Goal: Transaction & Acquisition: Book appointment/travel/reservation

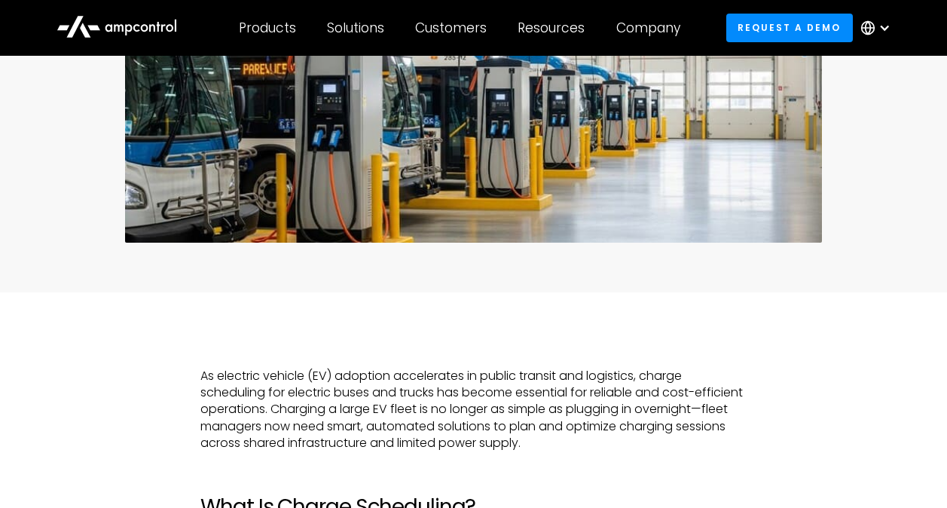
scroll to position [452, 0]
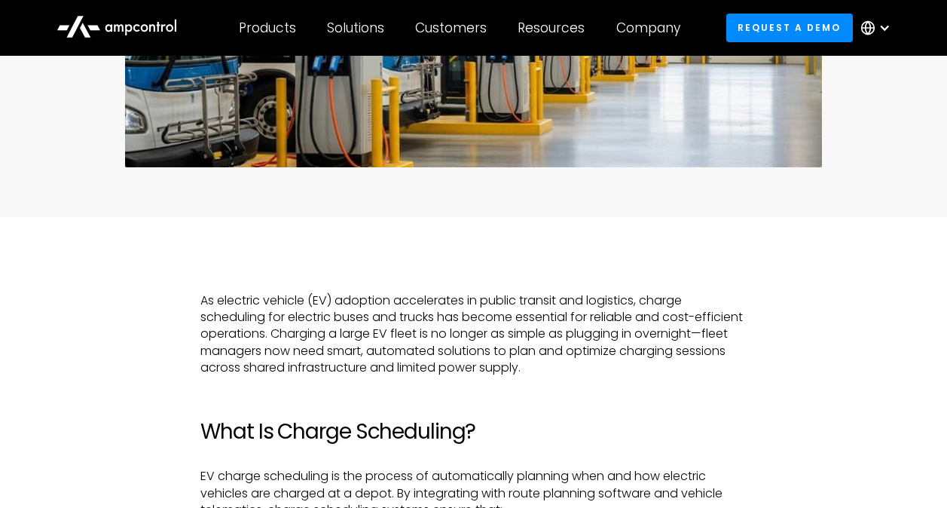
drag, startPoint x: 322, startPoint y: 344, endPoint x: 322, endPoint y: 363, distance: 19.6
click at [322, 363] on p "As electric vehicle (EV) adoption accelerates in public transit and logistics, …" at bounding box center [472, 334] width 545 height 84
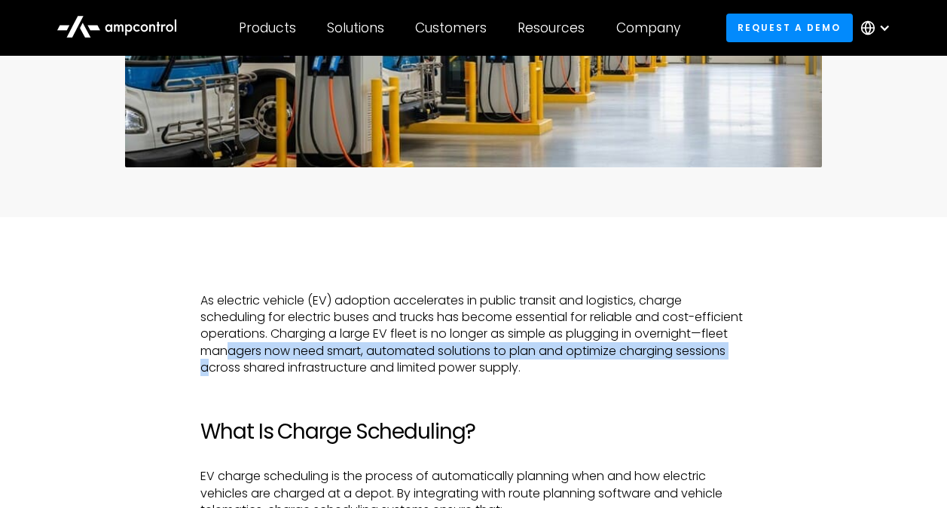
drag, startPoint x: 322, startPoint y: 363, endPoint x: 365, endPoint y: 390, distance: 49.8
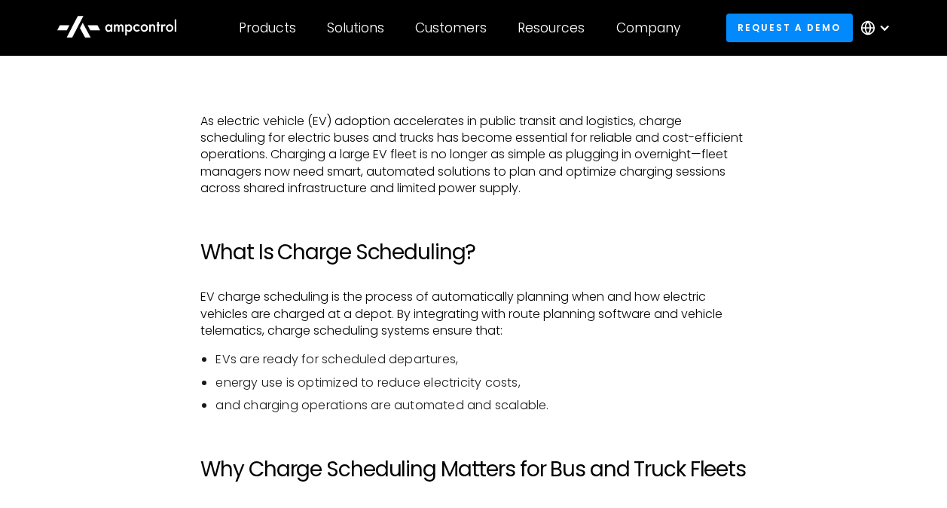
scroll to position [678, 0]
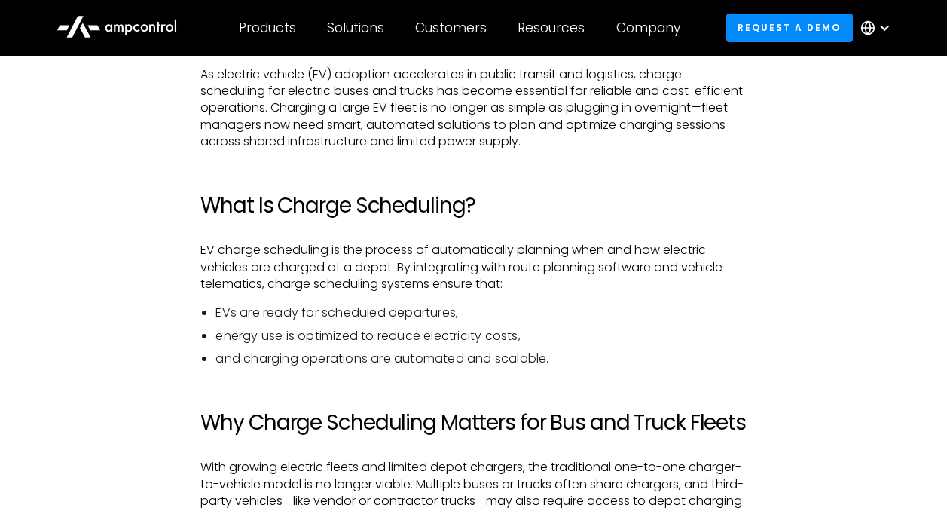
drag, startPoint x: 639, startPoint y: 143, endPoint x: 607, endPoint y: 127, distance: 35.7
click at [607, 127] on p "As electric vehicle (EV) adoption accelerates in public transit and logistics, …" at bounding box center [472, 108] width 545 height 84
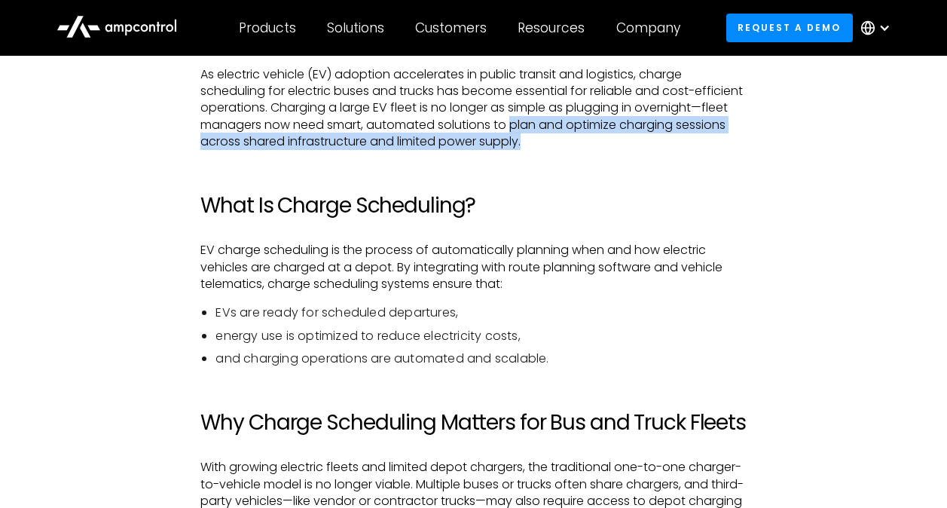
drag, startPoint x: 607, startPoint y: 127, endPoint x: 619, endPoint y: 139, distance: 17.0
click at [619, 139] on p "As electric vehicle (EV) adoption accelerates in public transit and logistics, …" at bounding box center [472, 108] width 545 height 84
click at [642, 139] on p "As electric vehicle (EV) adoption accelerates in public transit and logistics, …" at bounding box center [472, 108] width 545 height 84
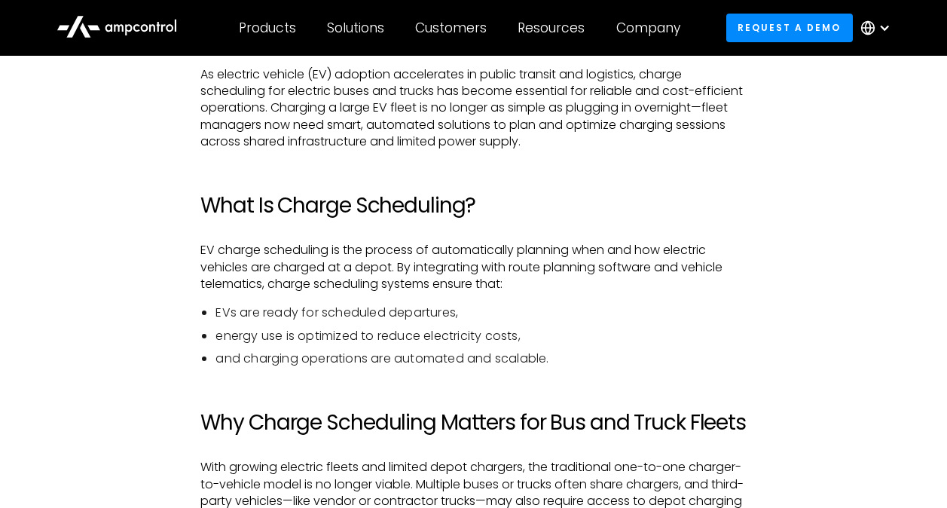
drag, startPoint x: 638, startPoint y: 140, endPoint x: 427, endPoint y: 125, distance: 211.5
click at [427, 125] on p "As electric vehicle (EV) adoption accelerates in public transit and logistics, …" at bounding box center [472, 108] width 545 height 84
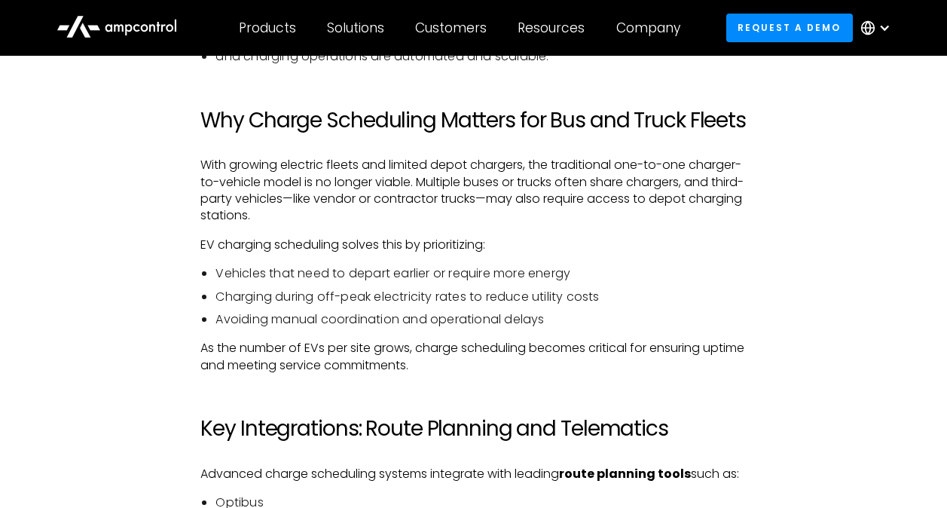
scroll to position [979, 0]
drag, startPoint x: 546, startPoint y: 347, endPoint x: 199, endPoint y: 267, distance: 356.2
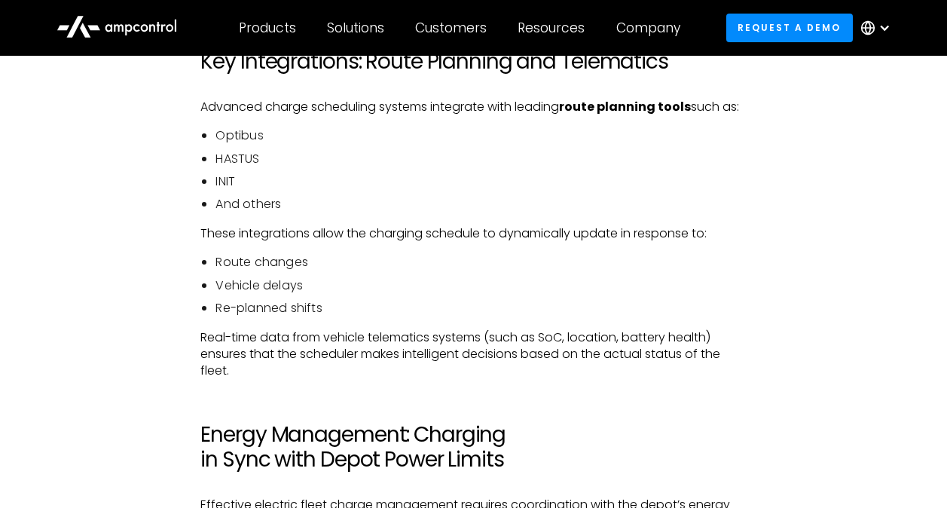
scroll to position [1356, 0]
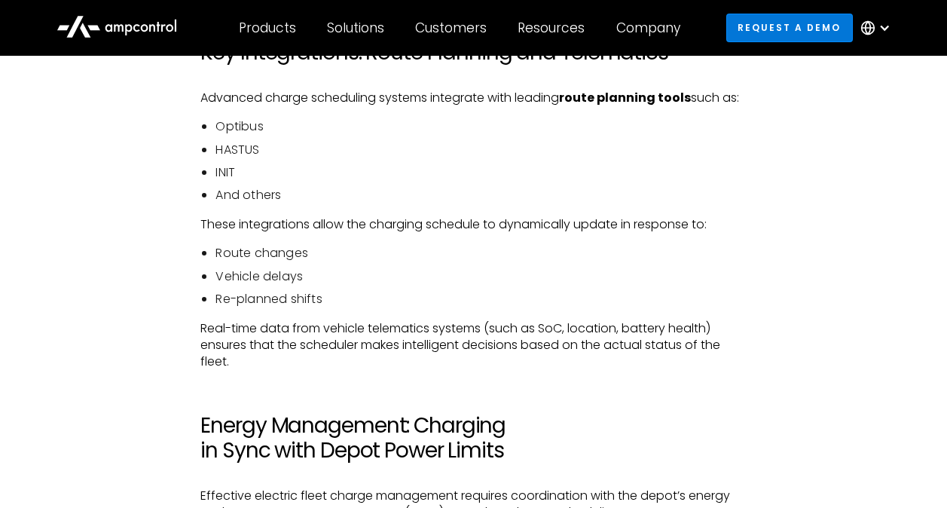
click at [748, 23] on link "Request a demo" at bounding box center [789, 28] width 127 height 28
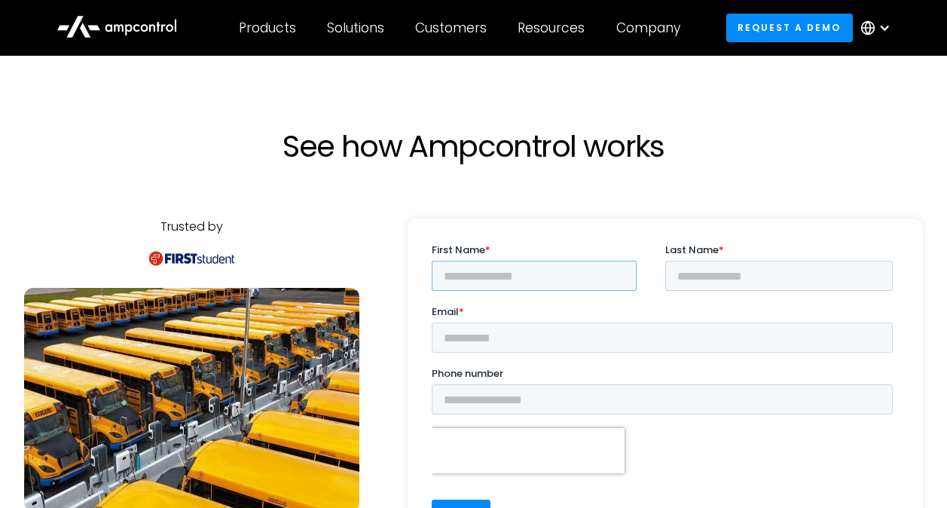
click at [548, 275] on input "First Name *" at bounding box center [534, 276] width 205 height 30
click at [583, 279] on input "****" at bounding box center [534, 276] width 205 height 30
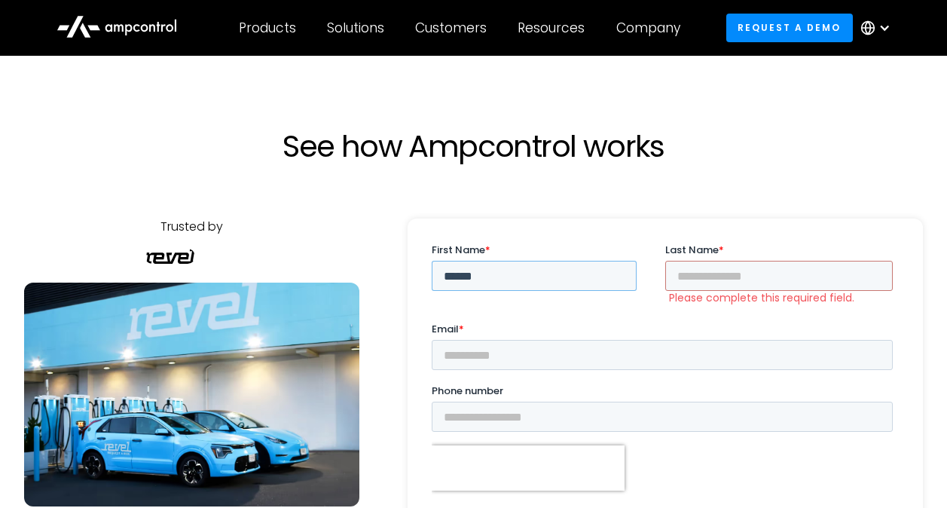
type input "******"
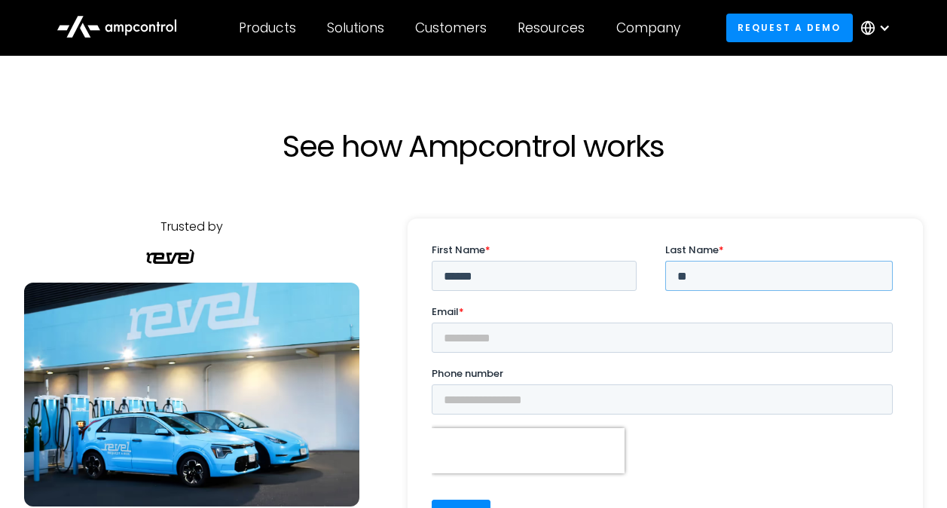
type input "**"
type input "**********"
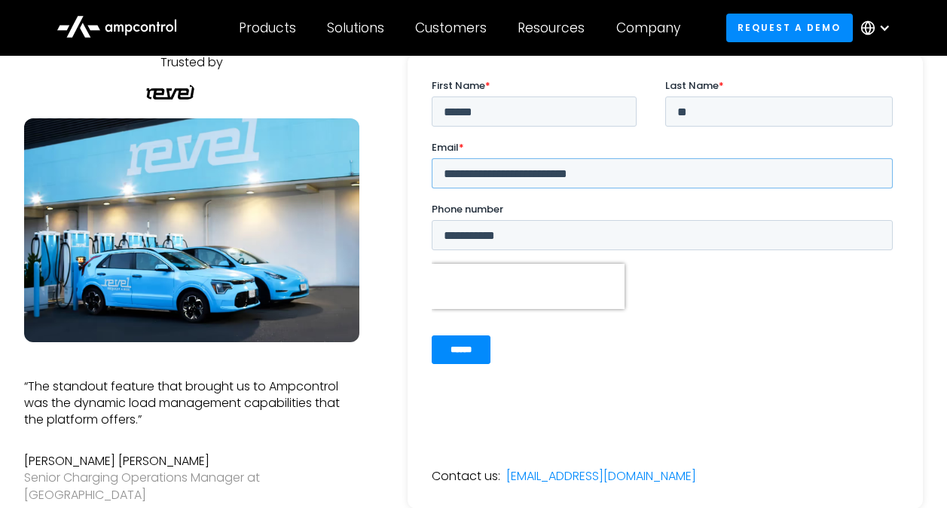
scroll to position [165, 0]
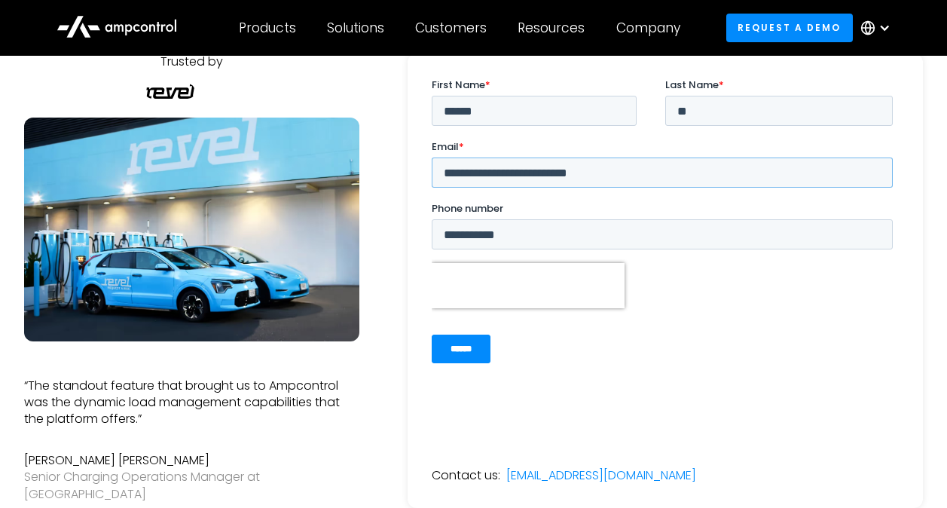
type input "**********"
click at [484, 352] on input "******" at bounding box center [461, 349] width 59 height 29
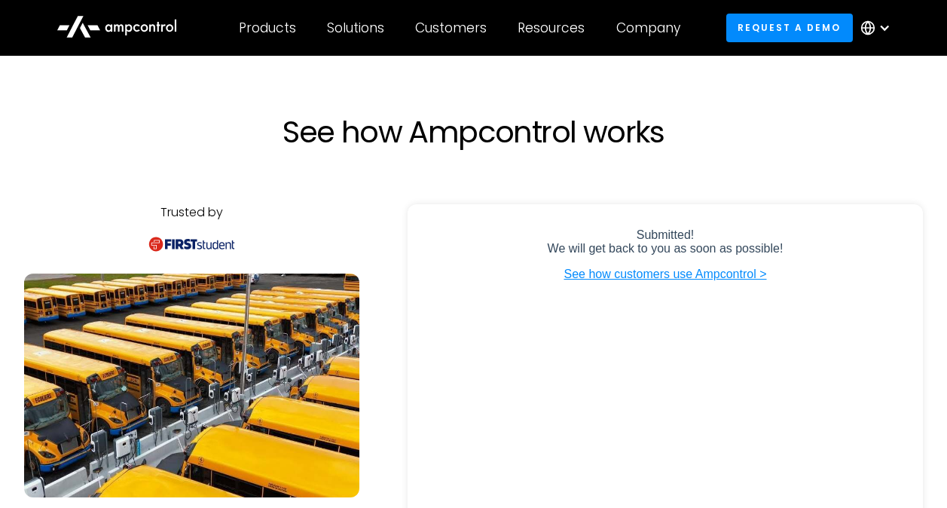
scroll to position [0, 0]
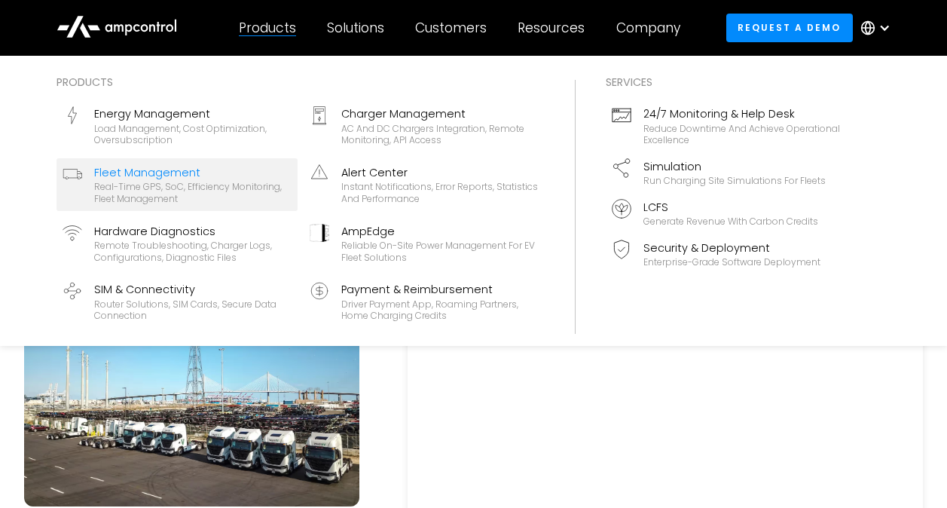
click at [241, 200] on div "Real-time GPS, SoC, efficiency monitoring, fleet management" at bounding box center [192, 192] width 197 height 23
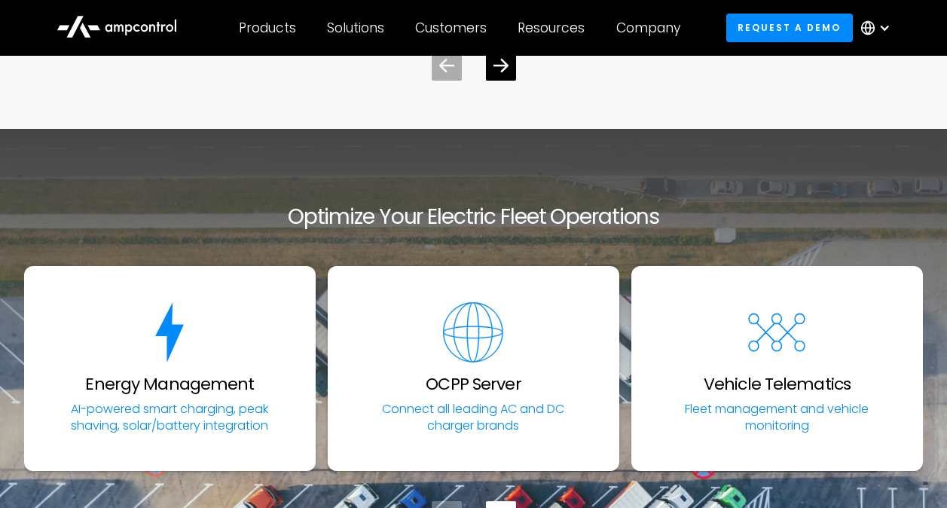
scroll to position [5273, 0]
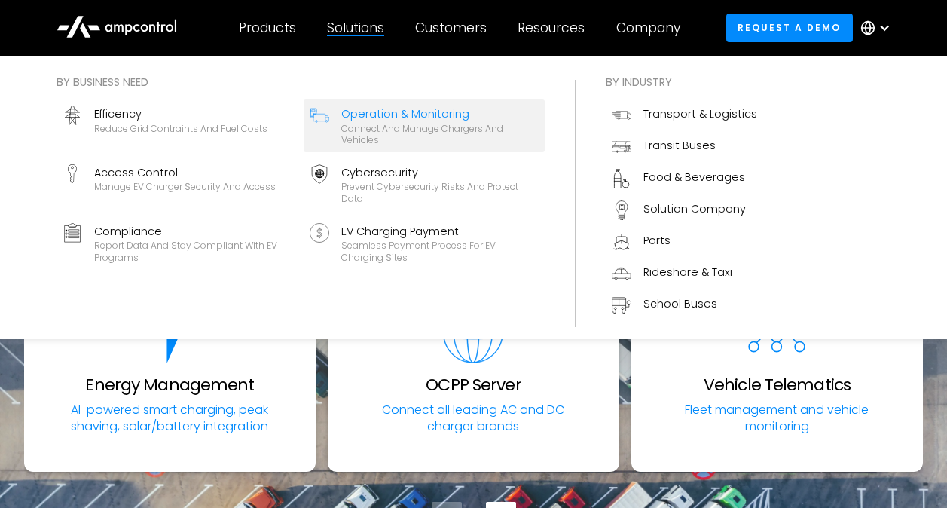
click at [359, 121] on div "Operation & Monitoring" at bounding box center [439, 113] width 197 height 17
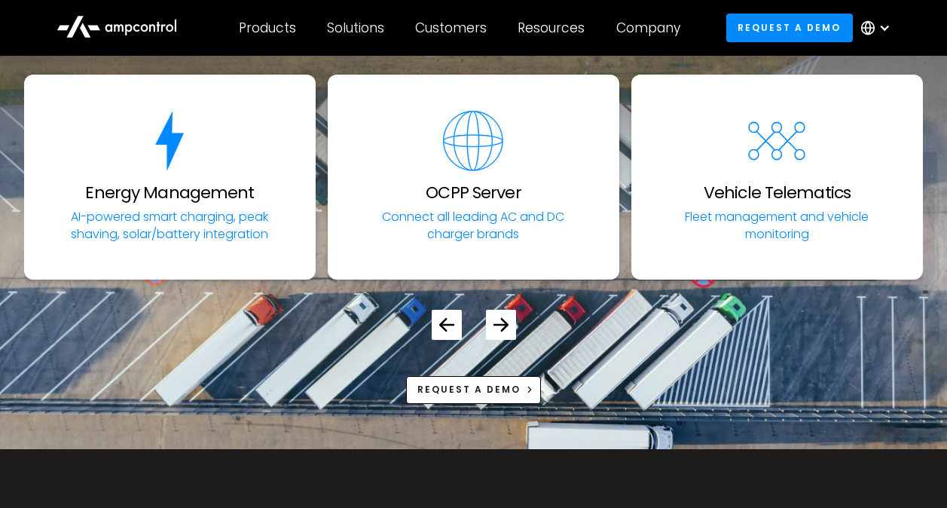
scroll to position [5344, 0]
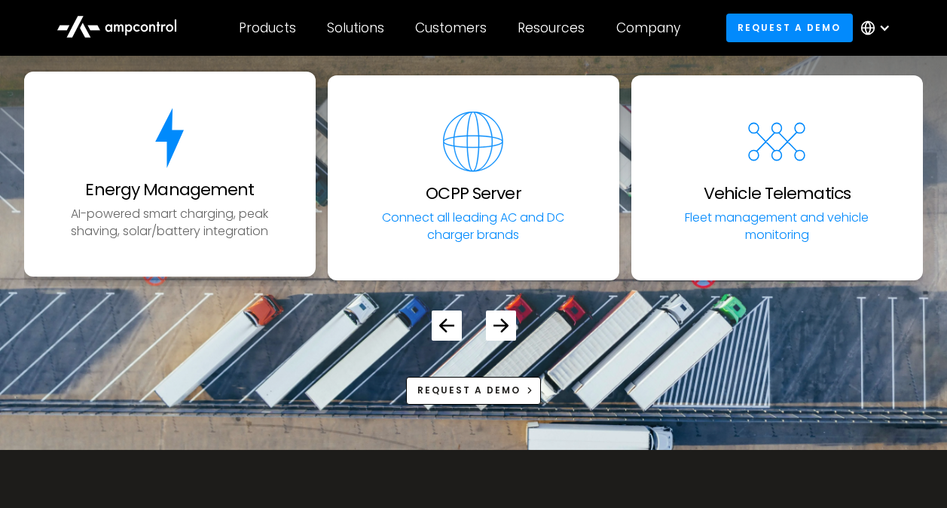
click at [197, 206] on p "AI-powered smart charging, peak shaving, solar/battery integration" at bounding box center [170, 223] width 226 height 34
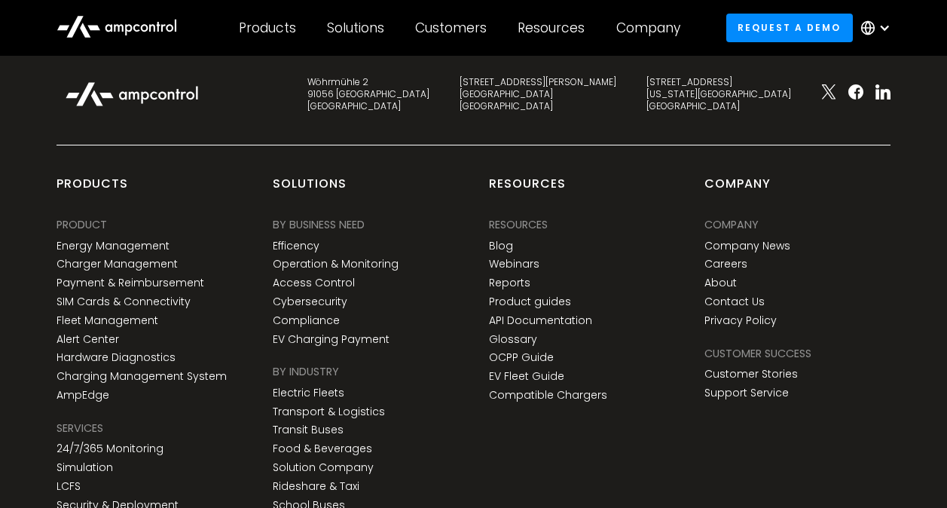
scroll to position [6247, 0]
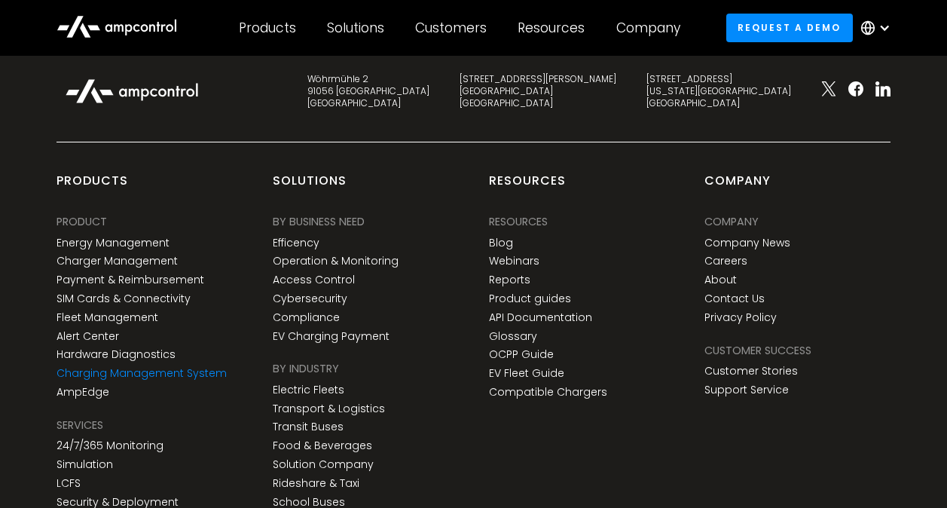
click at [140, 368] on link "Charging Management System" at bounding box center [142, 373] width 170 height 13
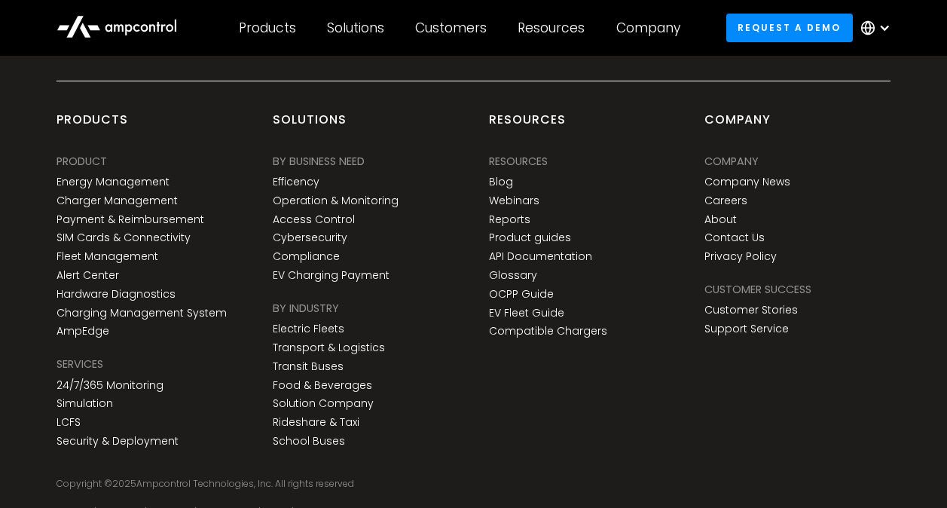
scroll to position [4379, 0]
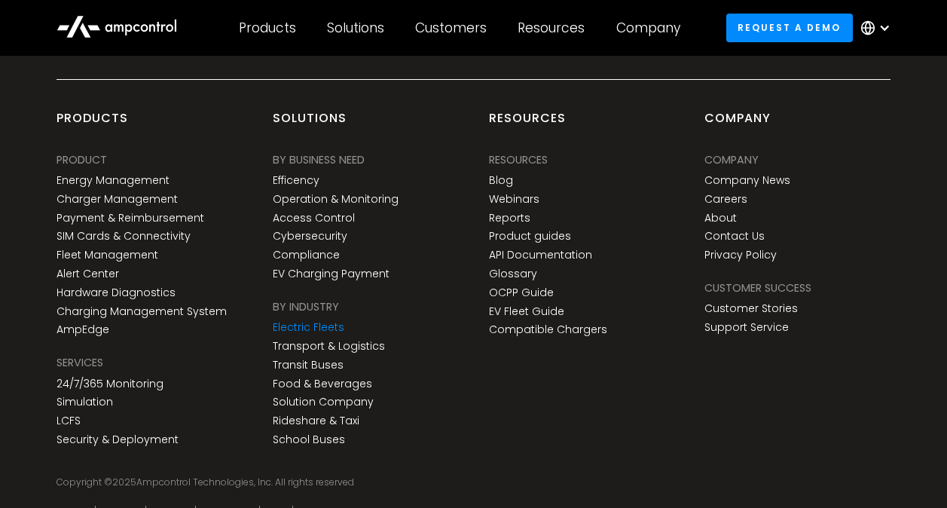
click at [286, 323] on link "Electric Fleets" at bounding box center [309, 327] width 72 height 13
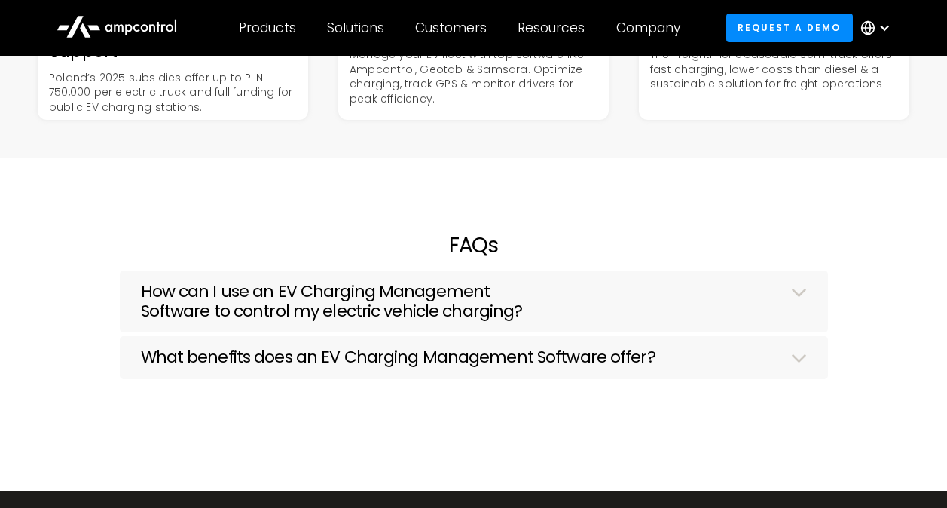
scroll to position [4337, 0]
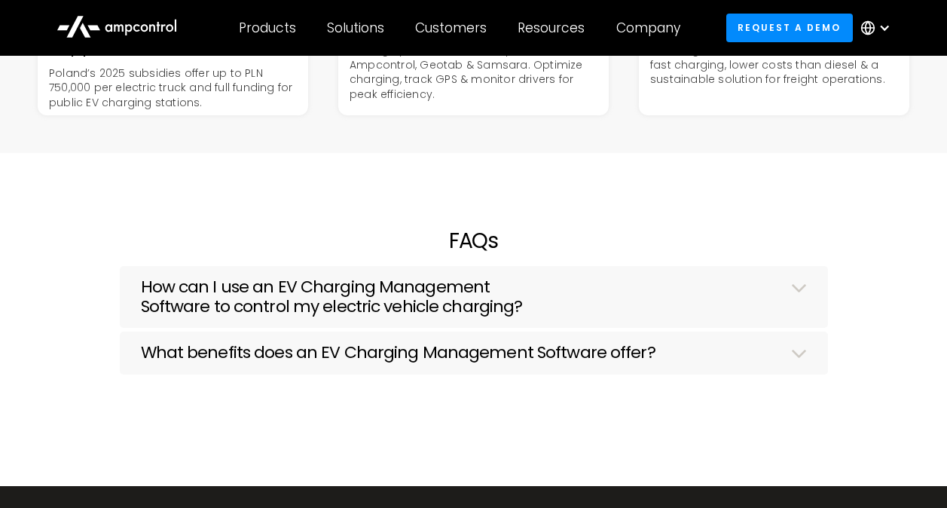
click at [607, 287] on h3 "How can I use an EV Charging Management Software to control my electric vehicle…" at bounding box center [457, 297] width 632 height 40
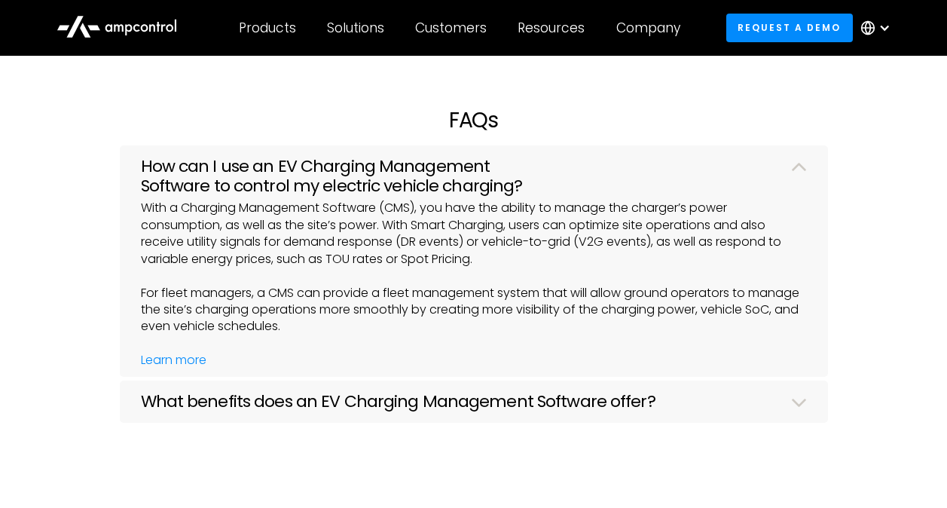
scroll to position [4460, 0]
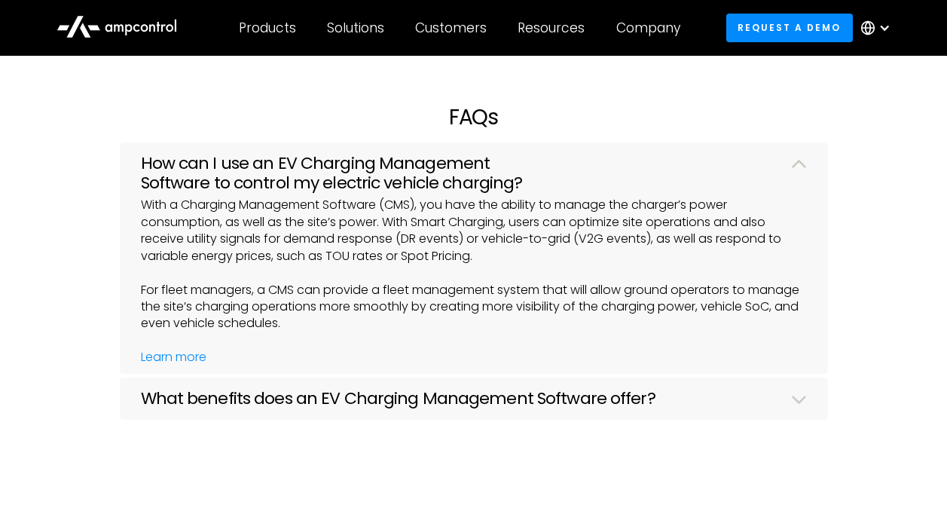
click at [694, 405] on div "What benefits does an EV Charging Management Software offer?" at bounding box center [474, 400] width 666 height 23
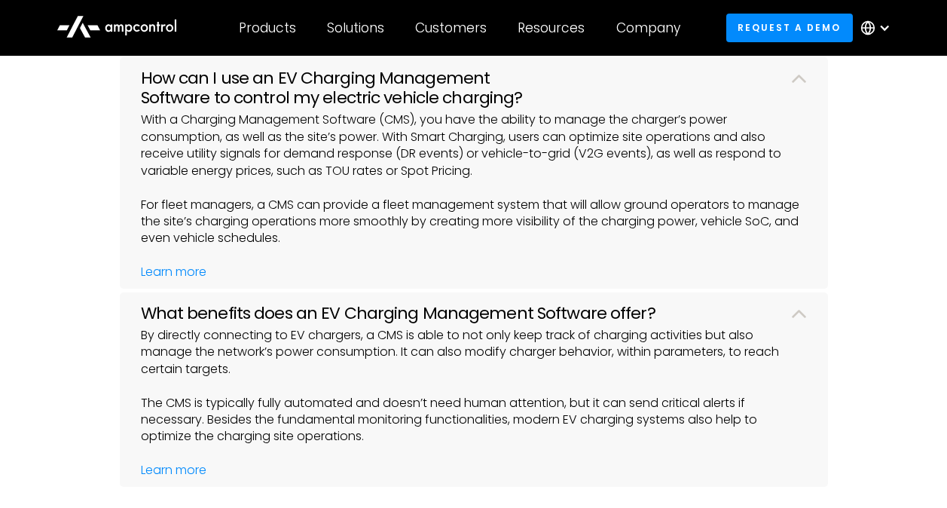
scroll to position [4561, 0]
